Goal: Navigation & Orientation: Find specific page/section

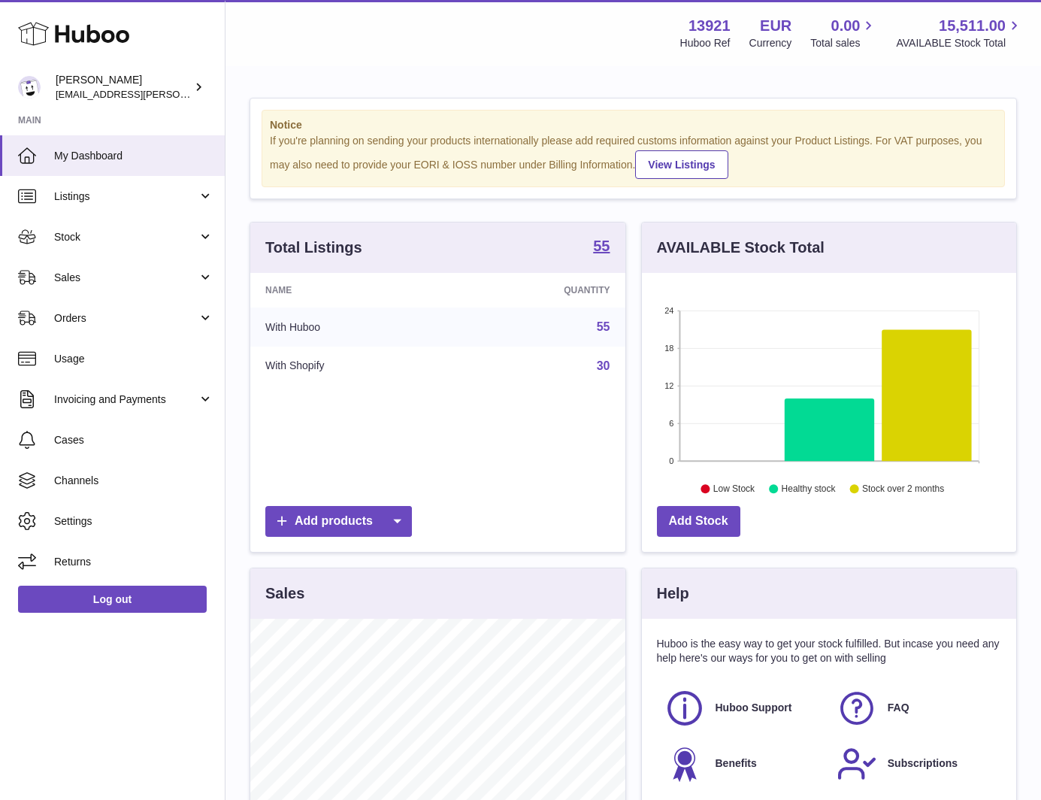
scroll to position [234, 374]
click at [104, 96] on span "[EMAIL_ADDRESS][PERSON_NAME][DOMAIN_NAME]" at bounding box center [179, 94] width 246 height 12
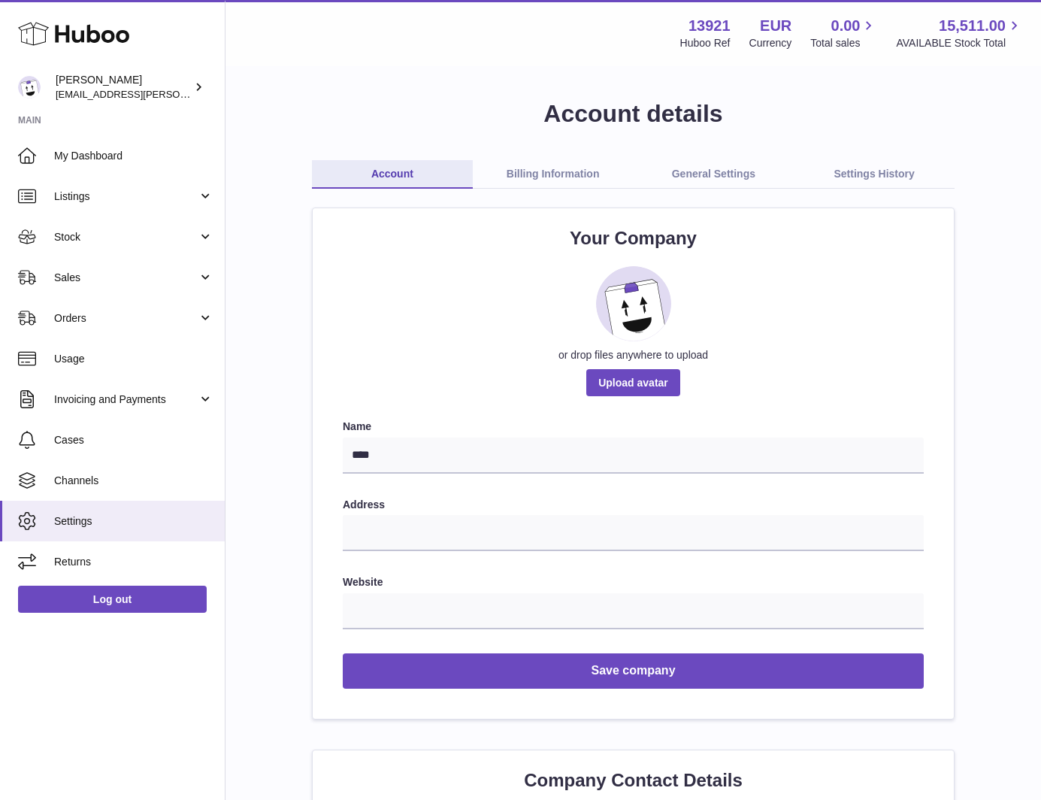
click at [574, 188] on link "Billing Information" at bounding box center [553, 174] width 161 height 29
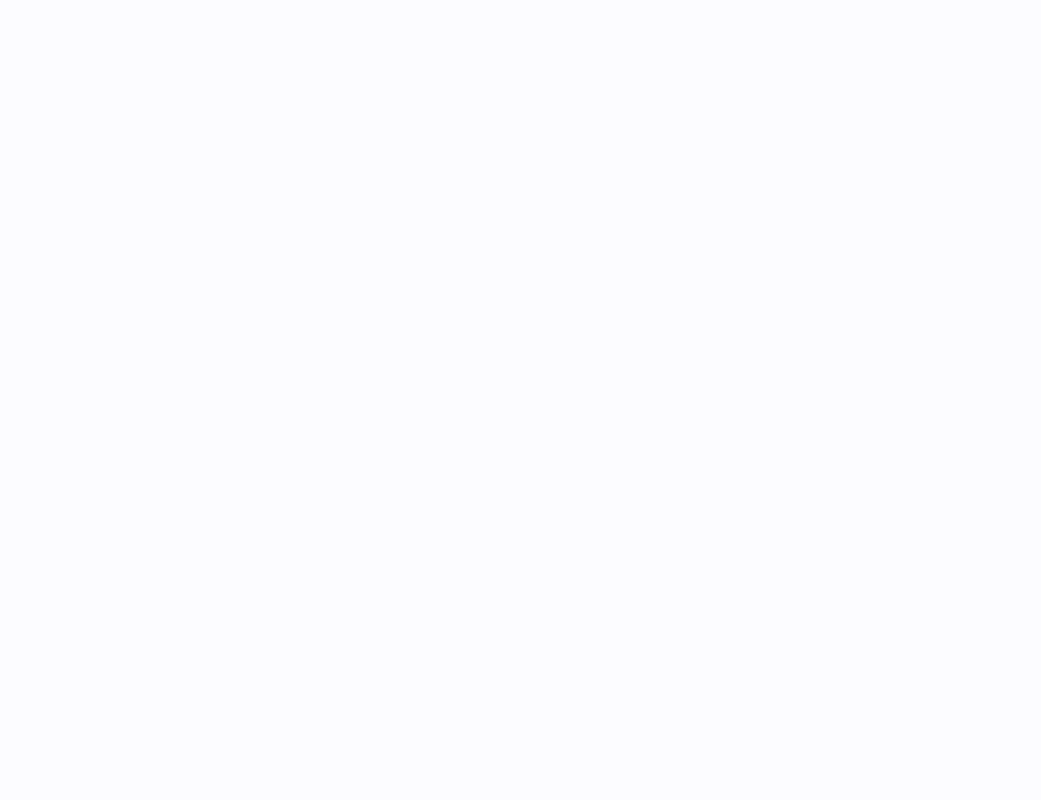
select select "**"
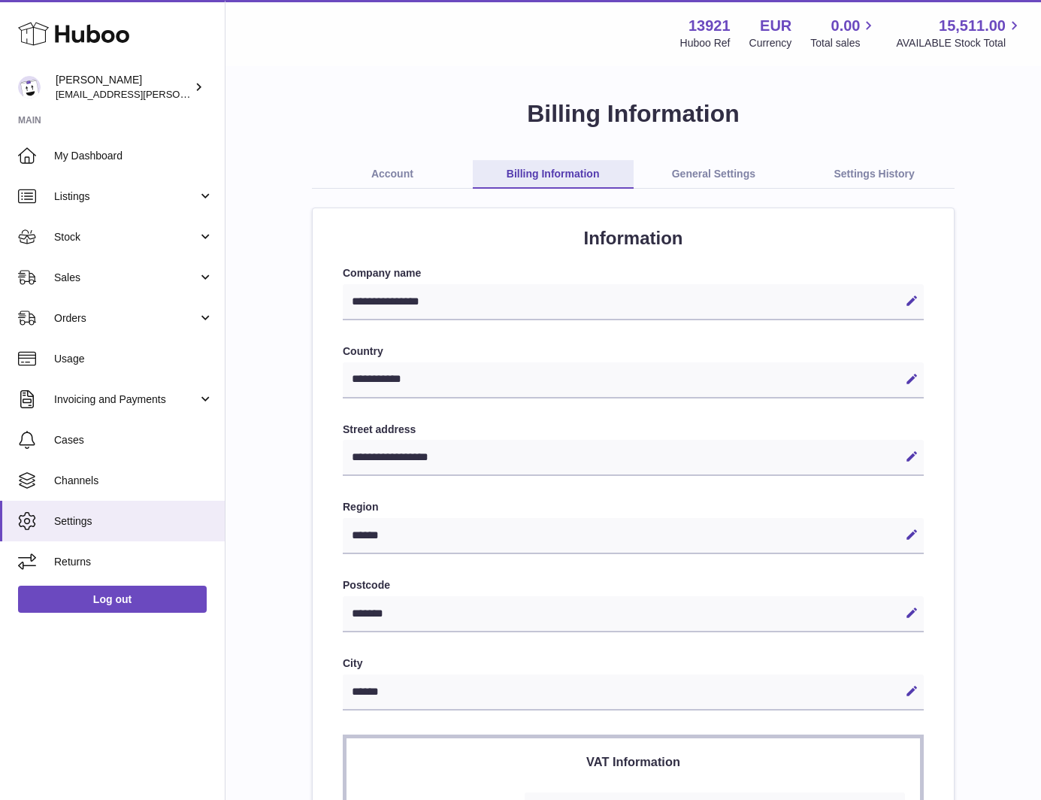
click at [694, 179] on link "General Settings" at bounding box center [714, 174] width 161 height 29
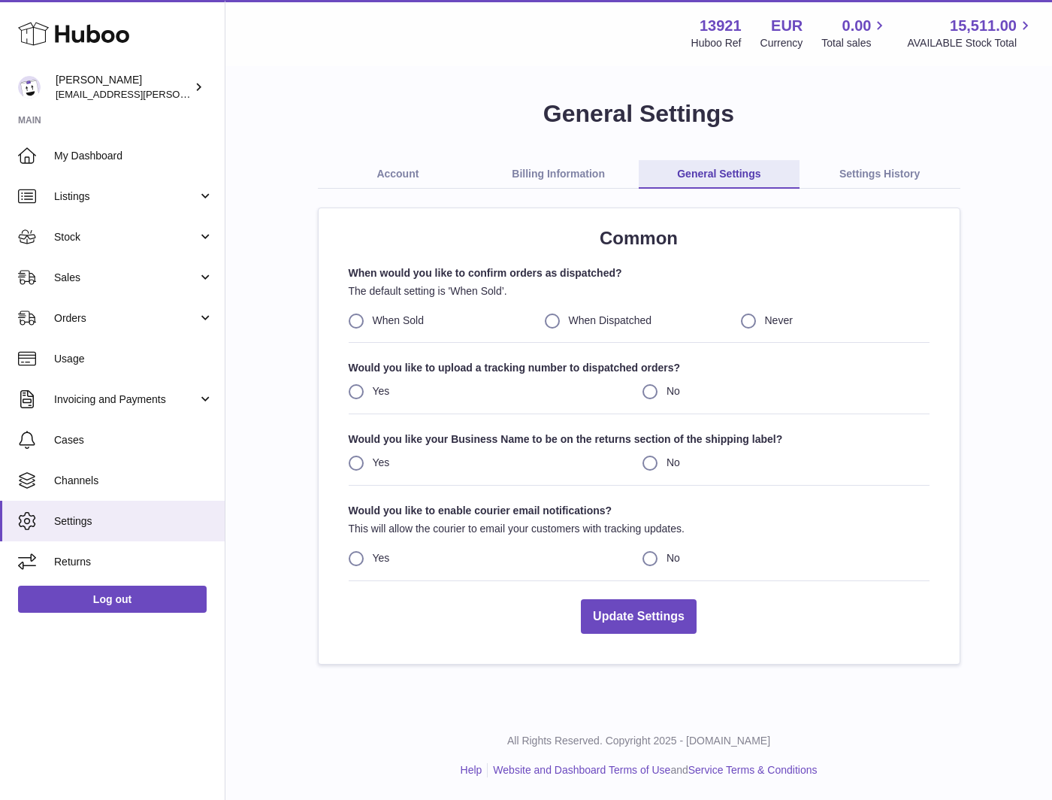
click at [900, 188] on link "Settings History" at bounding box center [880, 174] width 161 height 29
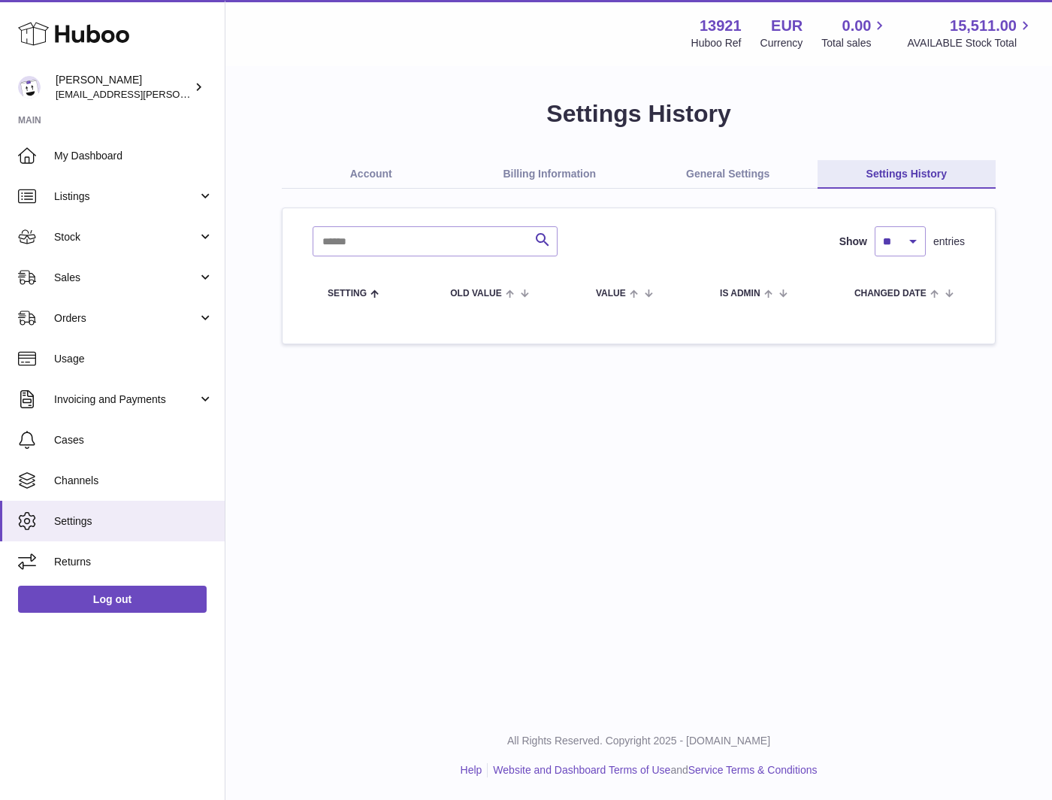
click at [372, 165] on link "Account" at bounding box center [371, 174] width 179 height 29
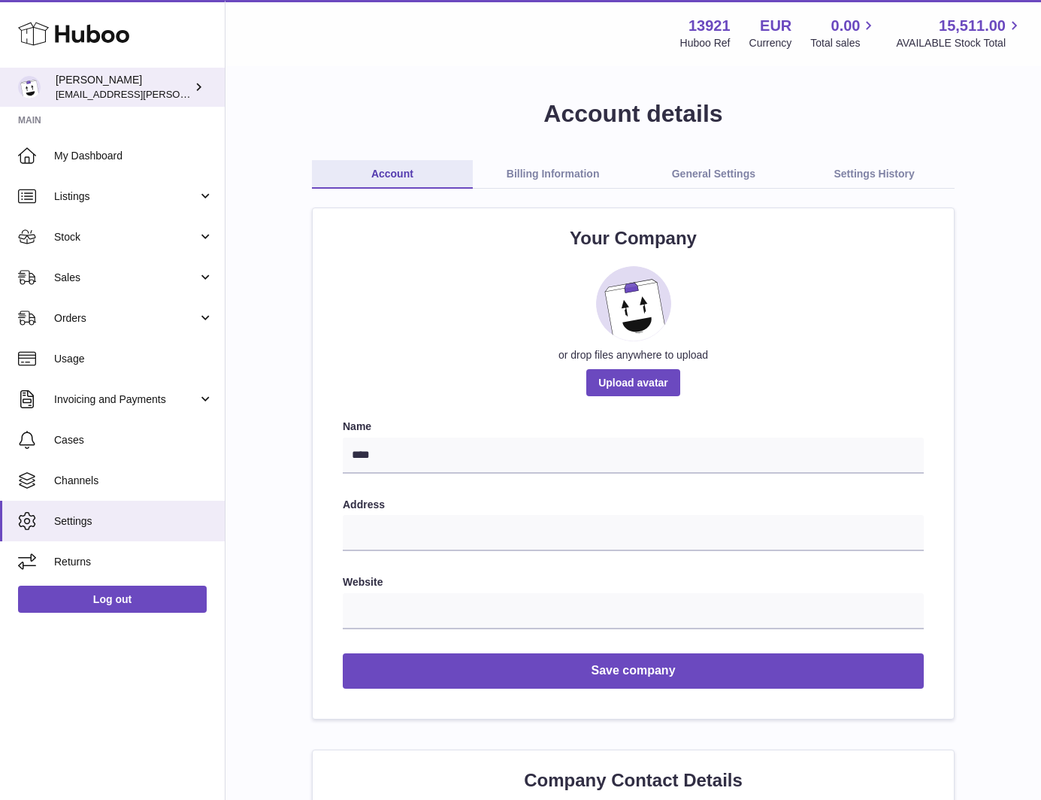
click at [78, 83] on div "OREA europe@orea.uk" at bounding box center [123, 87] width 135 height 29
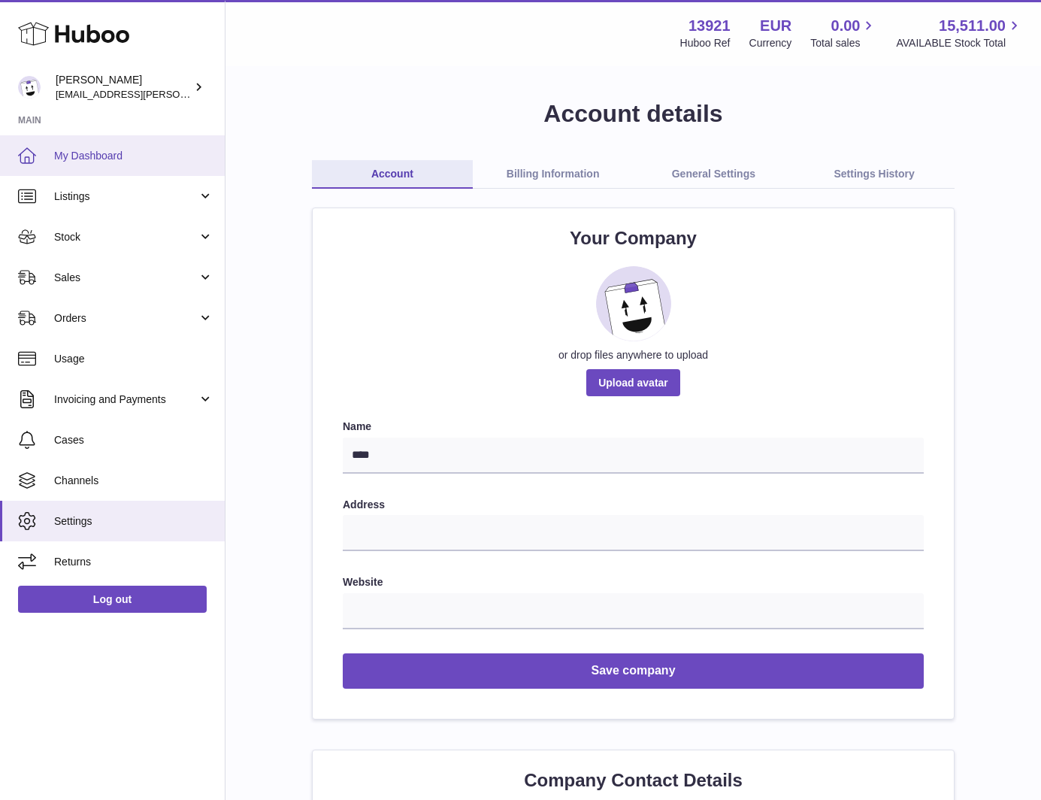
click at [81, 156] on span "My Dashboard" at bounding box center [133, 156] width 159 height 14
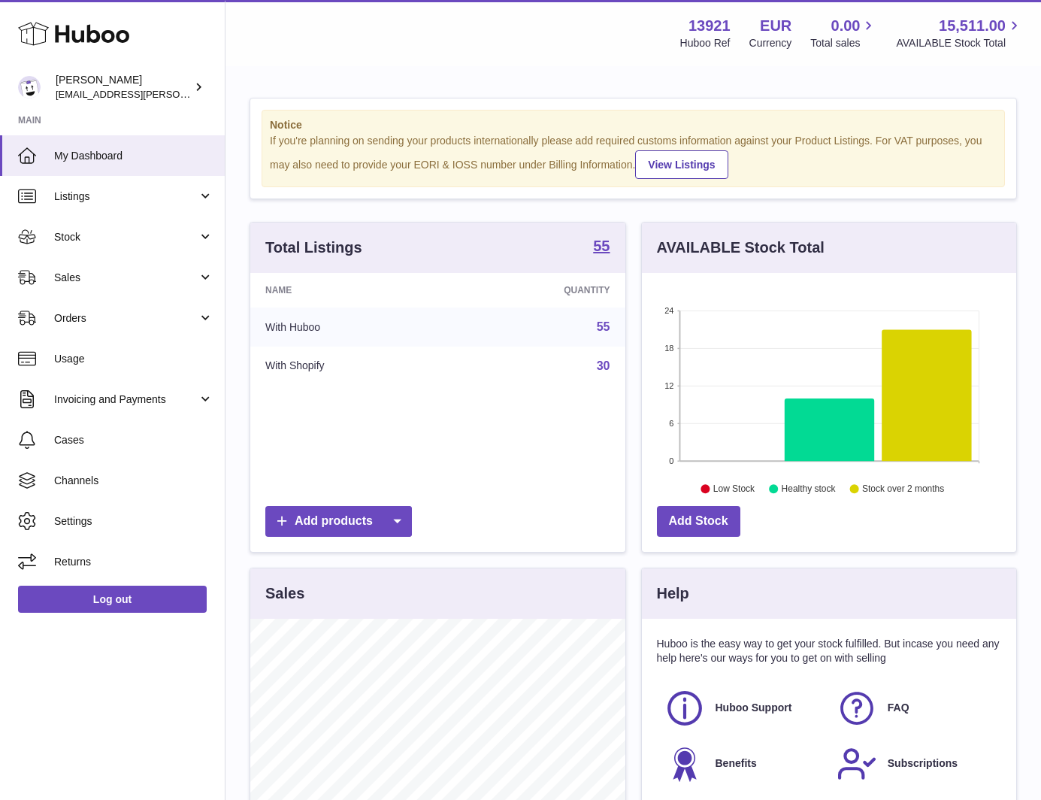
scroll to position [234, 374]
click at [697, 26] on strong "13921" at bounding box center [709, 26] width 42 height 20
copy strong "13921"
